Goal: Task Accomplishment & Management: Use online tool/utility

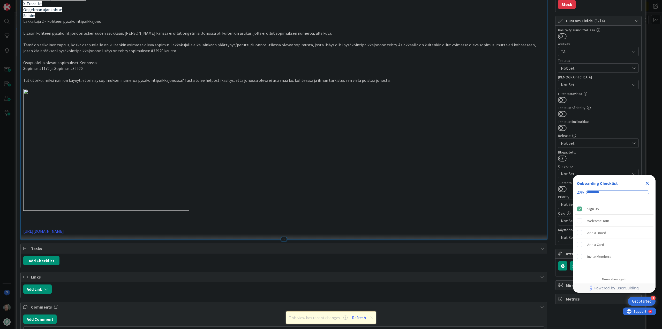
scroll to position [268, 0]
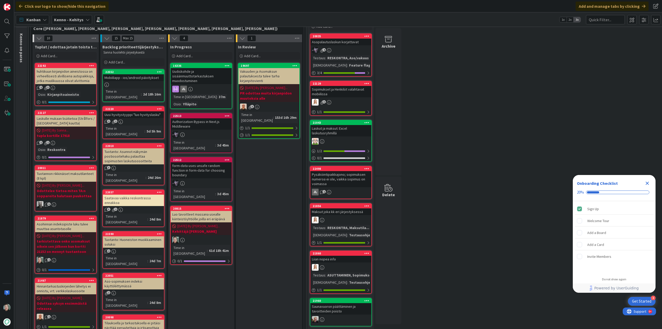
scroll to position [103, 0]
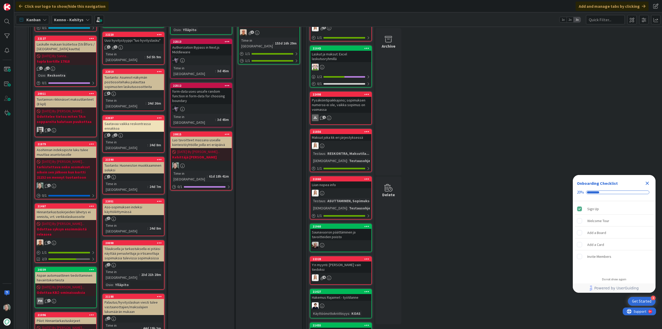
click at [200, 137] on div "Luo tavoitteet massana usealle kiinteistöyhtiölle joilla eri eräpäivä" at bounding box center [201, 142] width 61 height 11
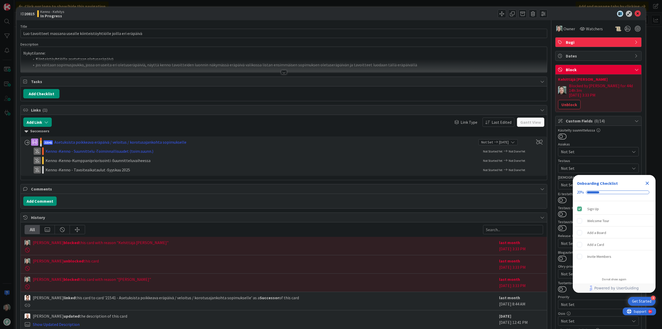
click at [281, 73] on div at bounding box center [284, 72] width 6 height 4
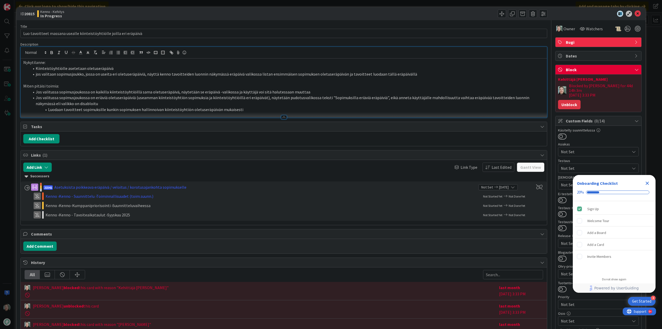
click at [562, 101] on button "Unblock" at bounding box center [569, 104] width 23 height 9
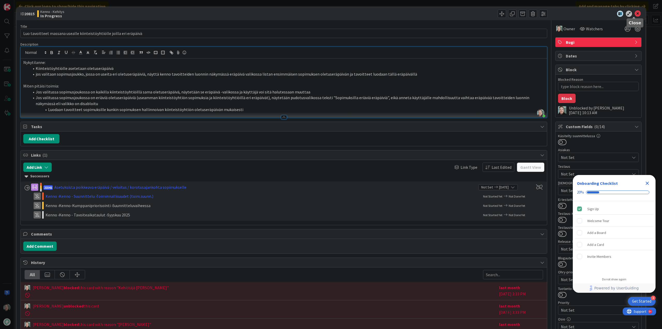
click at [635, 13] on icon at bounding box center [638, 14] width 6 height 6
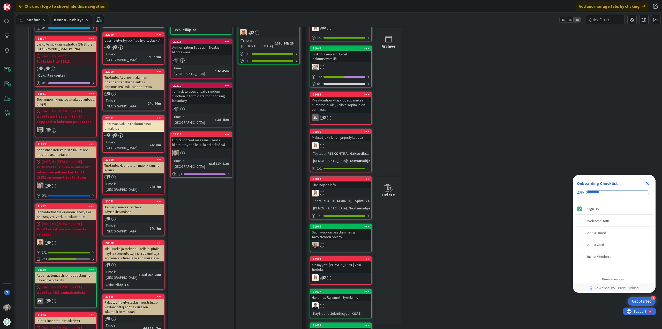
click at [204, 137] on div "Luo tavoitteet massana usealle kiinteistöyhtiölle joilla eri eräpäivä" at bounding box center [201, 142] width 61 height 11
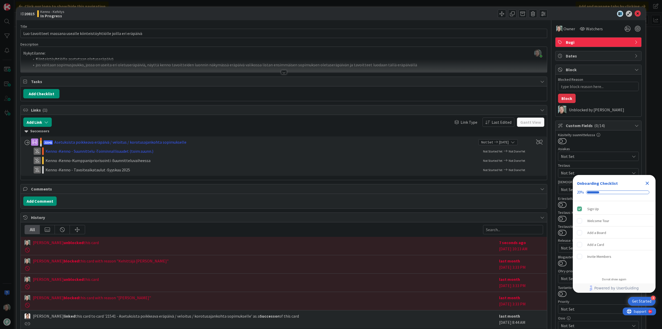
click at [281, 71] on div at bounding box center [284, 72] width 6 height 4
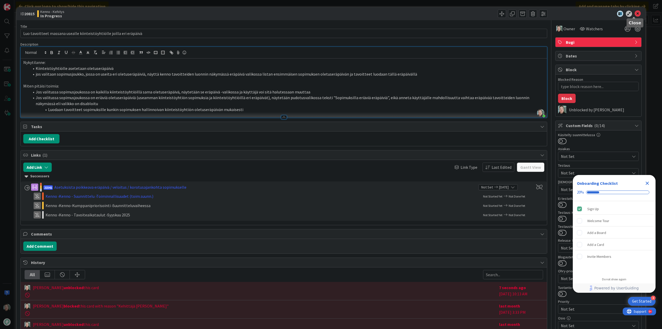
click at [635, 13] on icon at bounding box center [638, 14] width 6 height 6
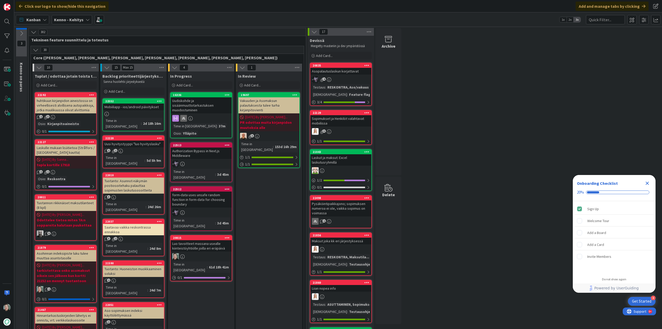
click at [199, 240] on div "Luo tavoitteet massana usealle kiinteistöyhtiölle joilla eri eräpäivä" at bounding box center [201, 245] width 61 height 11
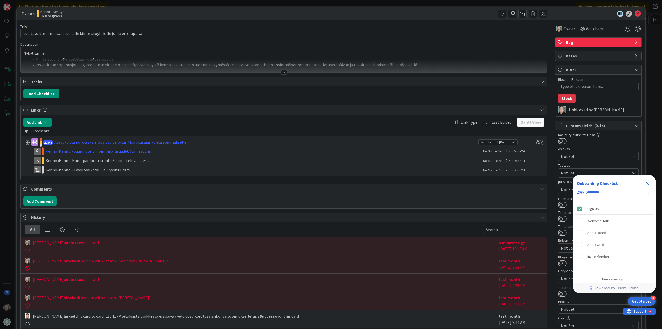
click at [282, 72] on div at bounding box center [284, 72] width 6 height 4
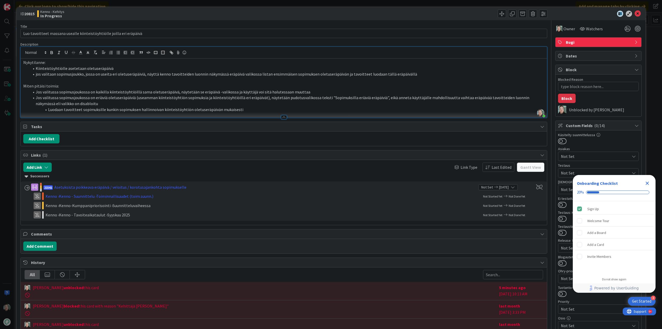
type textarea "x"
